Goal: Task Accomplishment & Management: Manage account settings

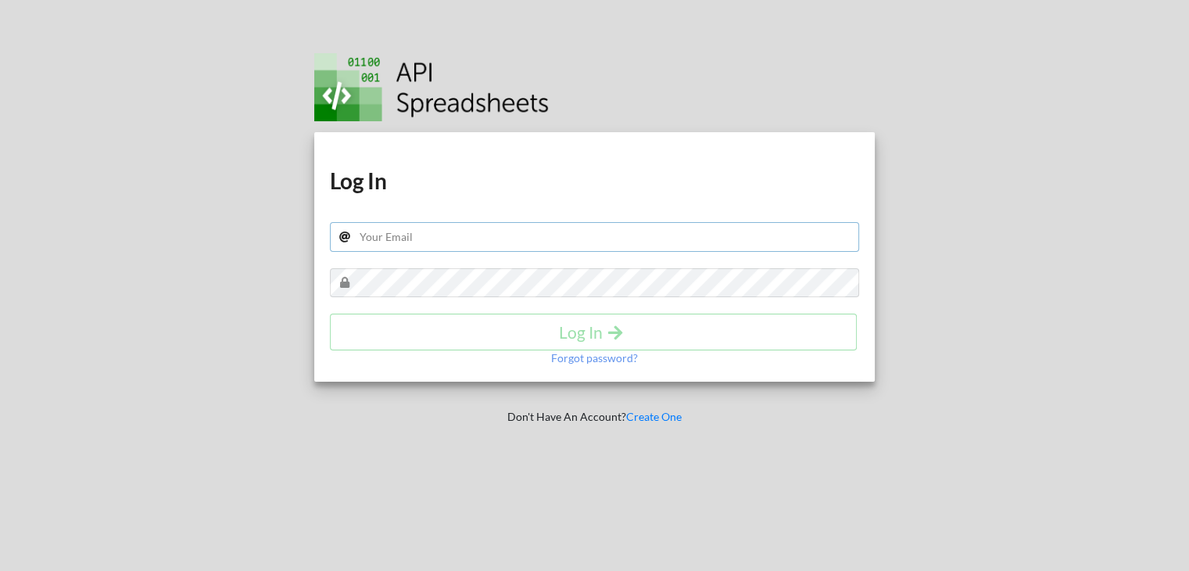
click at [426, 222] on input "text" at bounding box center [595, 237] width 530 height 30
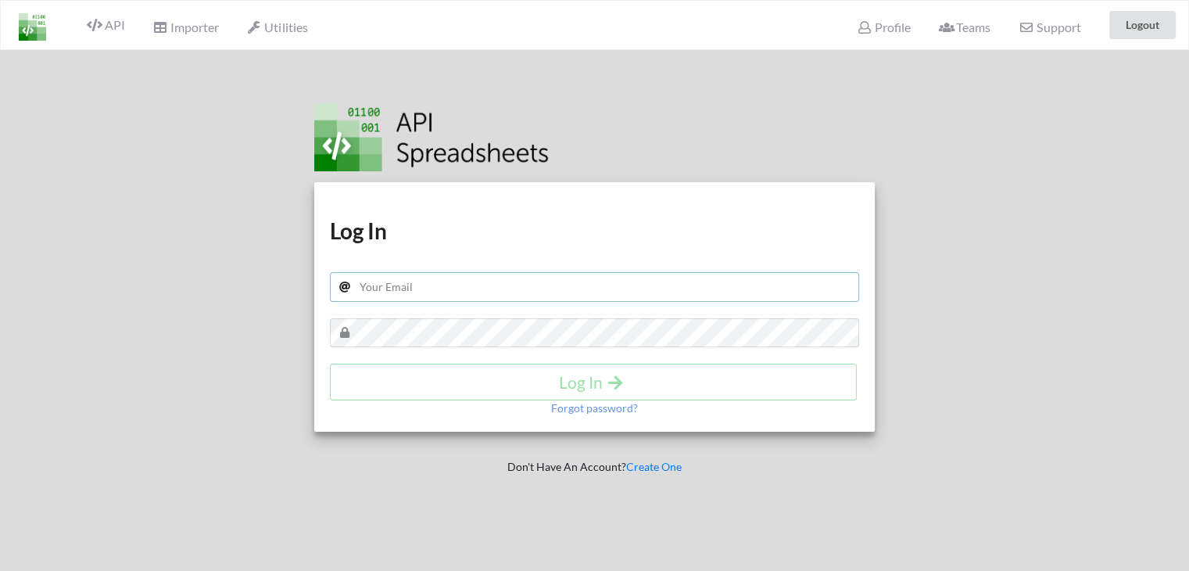
type input "[PERSON_NAME][EMAIL_ADDRESS][DOMAIN_NAME]"
click at [559, 389] on button "Log In" at bounding box center [593, 382] width 527 height 37
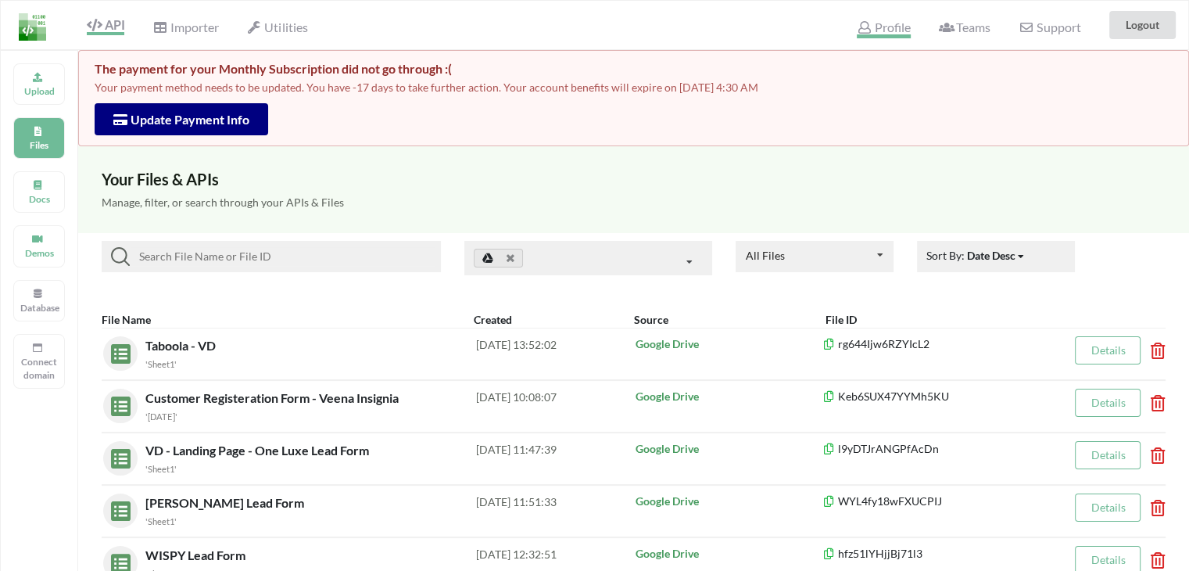
click at [901, 23] on span "Profile" at bounding box center [883, 29] width 53 height 19
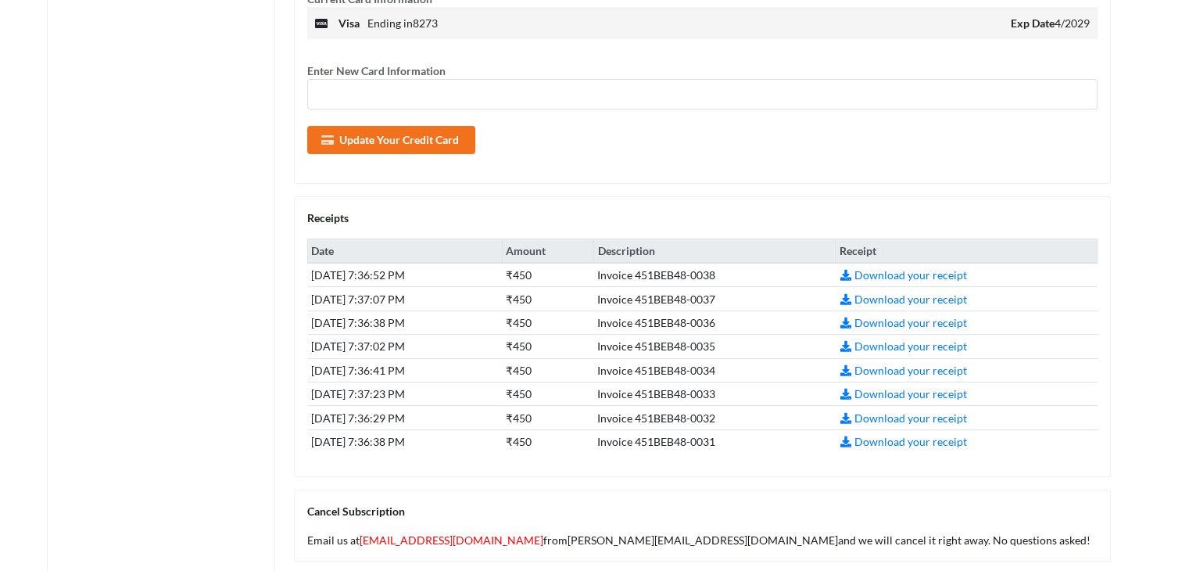
scroll to position [547, 0]
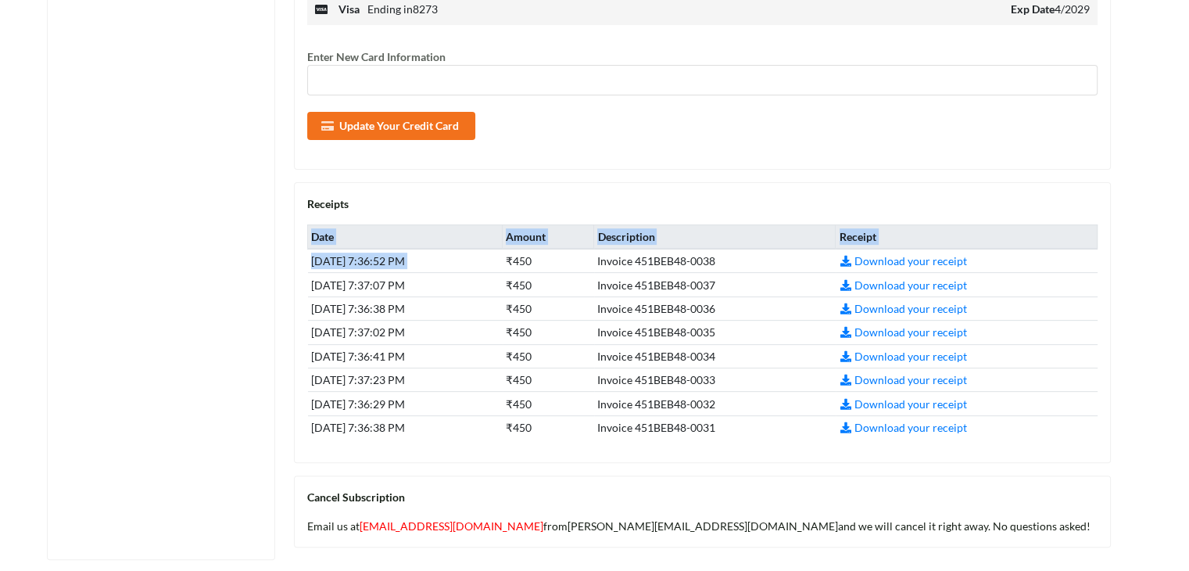
drag, startPoint x: 537, startPoint y: 257, endPoint x: 592, endPoint y: 463, distance: 212.8
click at [592, 463] on div "Receipts Date Amount Description Receipt July 7, 2025 7:36:52 PM ₹450 Invoice 4…" at bounding box center [702, 322] width 817 height 281
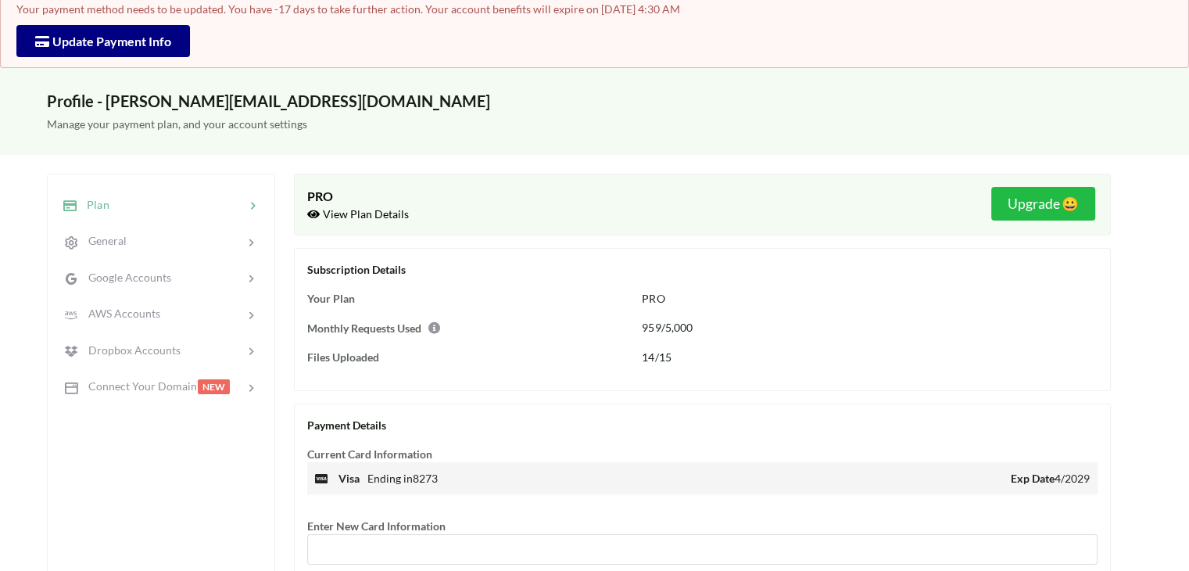
scroll to position [0, 0]
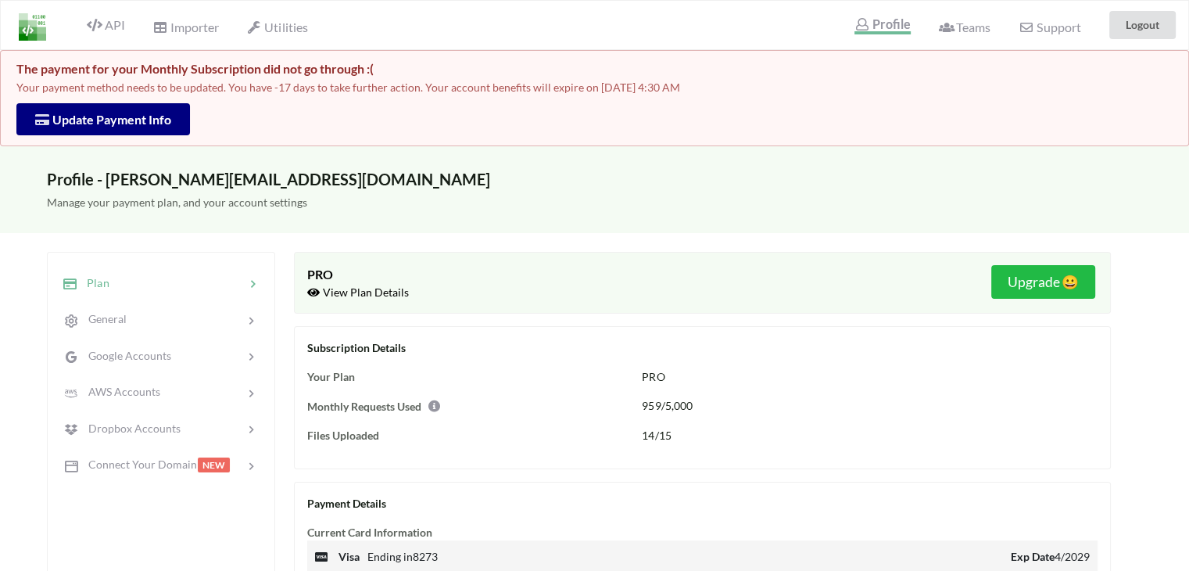
click at [136, 121] on span "Update Payment Info" at bounding box center [103, 119] width 136 height 15
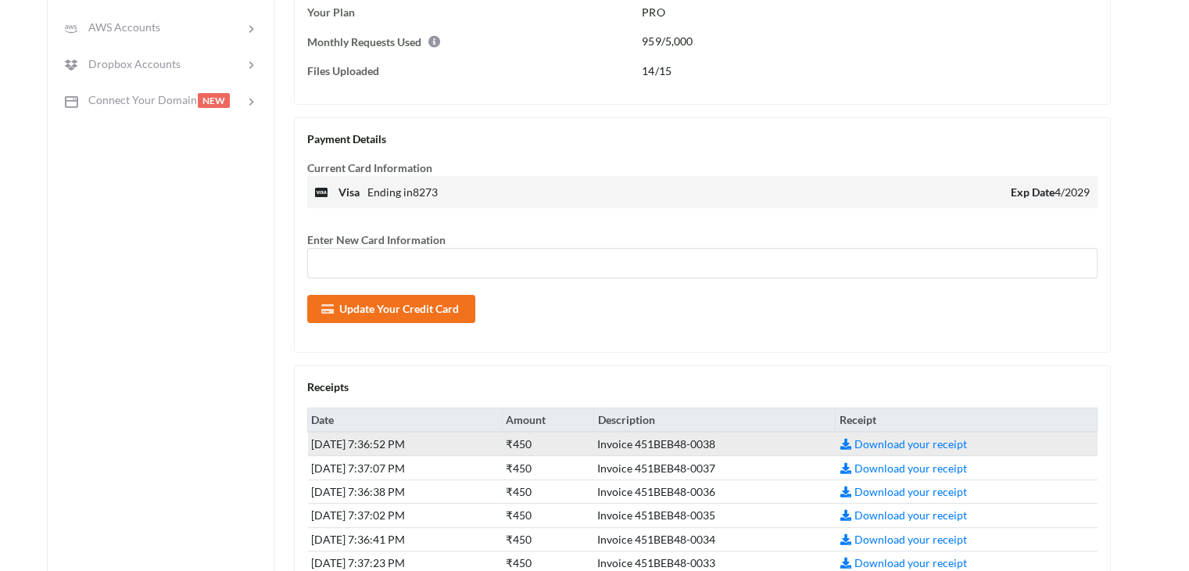
scroll to position [391, 0]
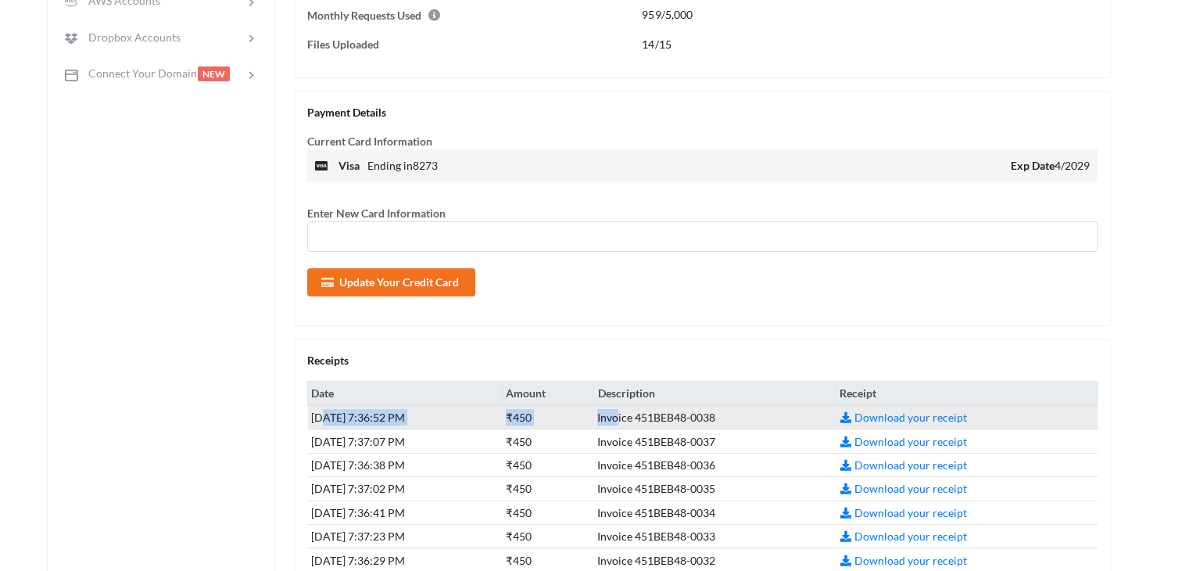
drag, startPoint x: 321, startPoint y: 426, endPoint x: 645, endPoint y: 426, distance: 324.5
click at [645, 426] on tr "[DATE] 7:36:52 PM ₹450 Invoice 451BEB48-0038 Download your receipt" at bounding box center [703, 417] width 790 height 24
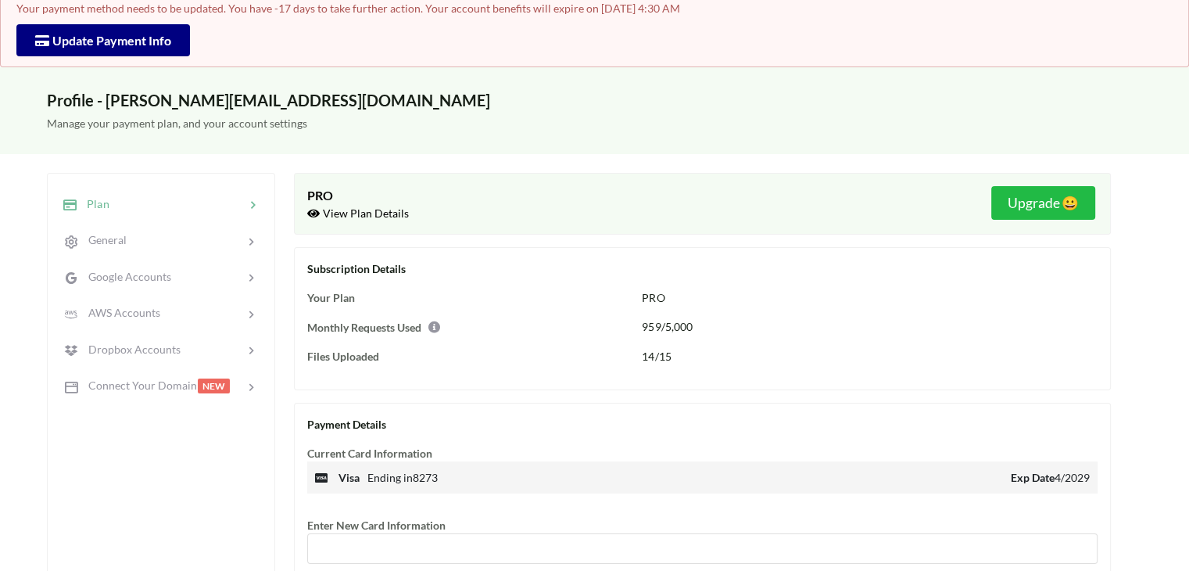
scroll to position [78, 0]
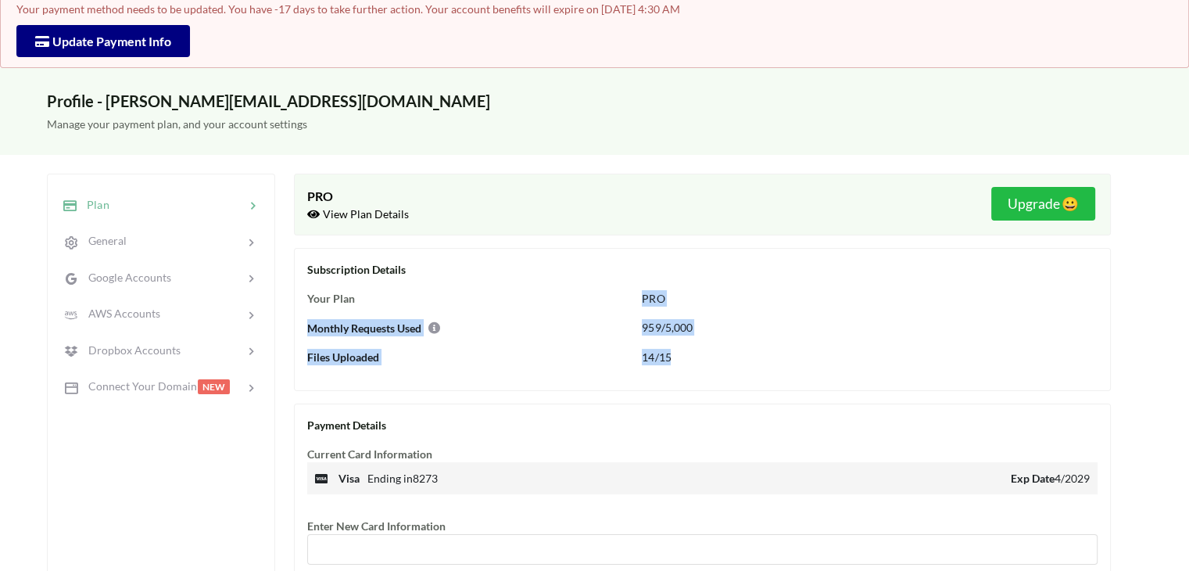
drag, startPoint x: 637, startPoint y: 302, endPoint x: 680, endPoint y: 357, distance: 70.2
click at [680, 357] on div "Subscription Details Your Plan PRO Monthly Requests Used 959/5,000 Files Upload…" at bounding box center [702, 319] width 817 height 143
click at [680, 357] on div "14/15" at bounding box center [879, 357] width 475 height 16
click at [434, 327] on icon at bounding box center [431, 325] width 14 height 12
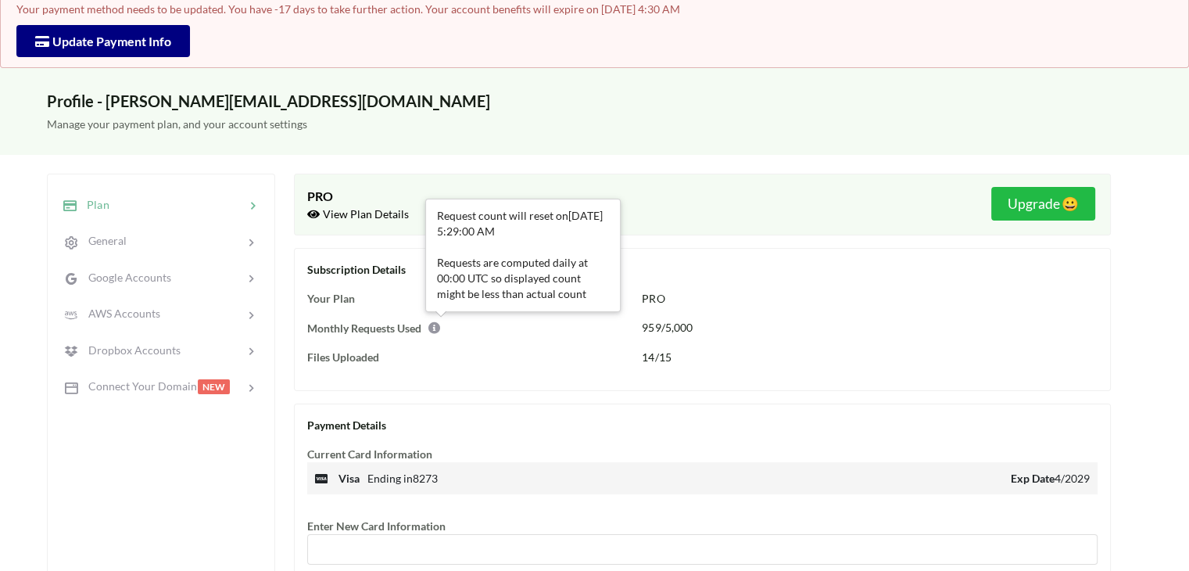
click at [436, 327] on icon at bounding box center [431, 325] width 14 height 12
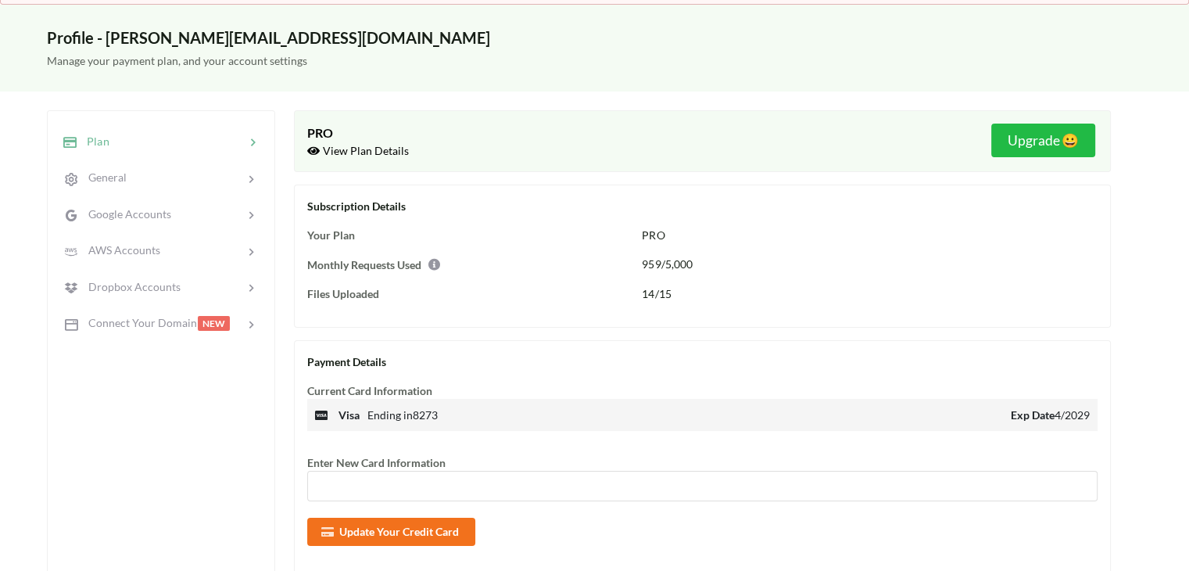
scroll to position [0, 0]
